Goal: Task Accomplishment & Management: Use online tool/utility

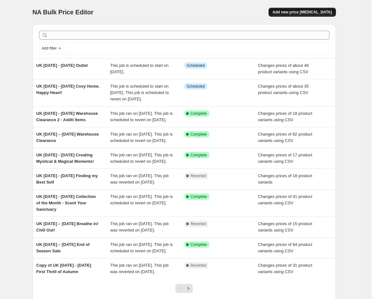
click at [307, 12] on span "Add new price [MEDICAL_DATA]" at bounding box center [302, 12] width 59 height 5
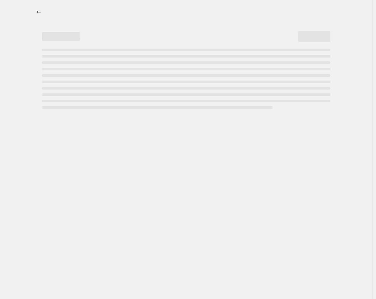
select select "percentage"
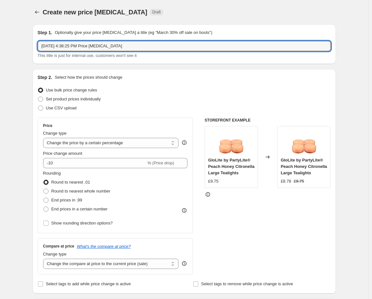
drag, startPoint x: 141, startPoint y: 48, endPoint x: -34, endPoint y: 43, distance: 174.9
click at [0, 43] on html "Home Settings Plans Skip to content Create new price [MEDICAL_DATA]. This page …" at bounding box center [186, 149] width 372 height 299
paste input "[DATE] - [DATE] (October) Summer Outlet"
type input "US [DATE] - [DATE] (October) Summer Outlet"
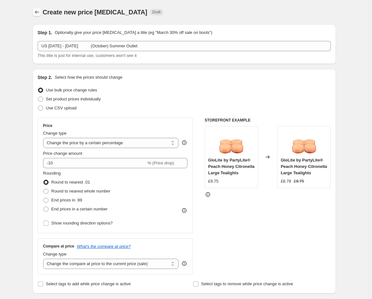
click at [36, 10] on icon "Price change jobs" at bounding box center [37, 12] width 6 height 6
